Goal: Find specific page/section: Locate item on page

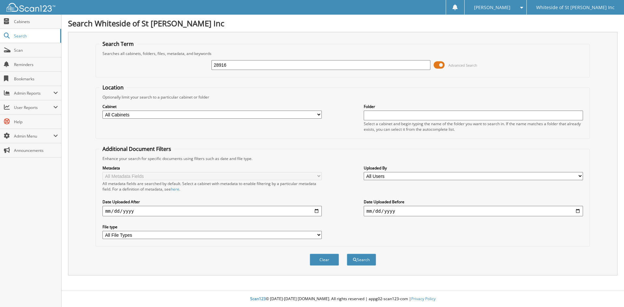
type input "28916"
click at [347, 254] on button "Search" at bounding box center [361, 260] width 29 height 12
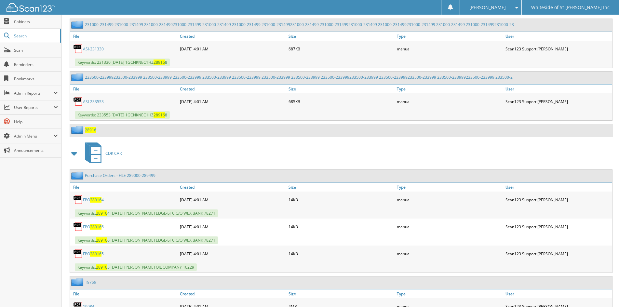
scroll to position [2192, 0]
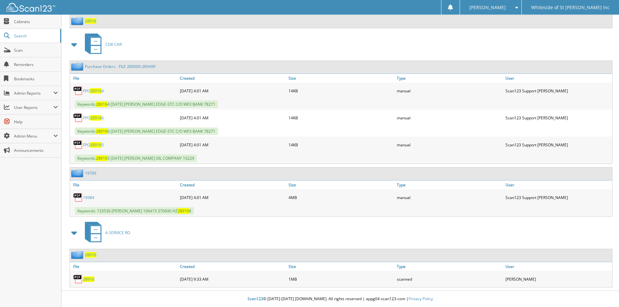
click at [83, 279] on img at bounding box center [78, 279] width 10 height 10
click at [86, 279] on span "28916" at bounding box center [88, 280] width 11 height 6
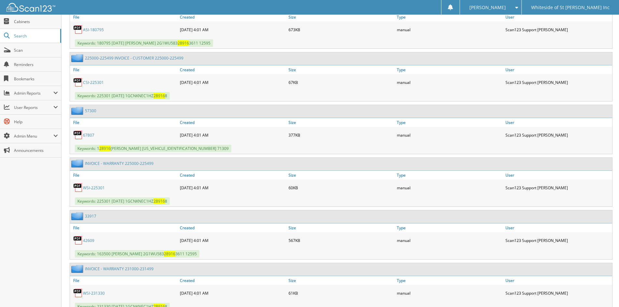
scroll to position [1346, 0]
